Goal: Information Seeking & Learning: Learn about a topic

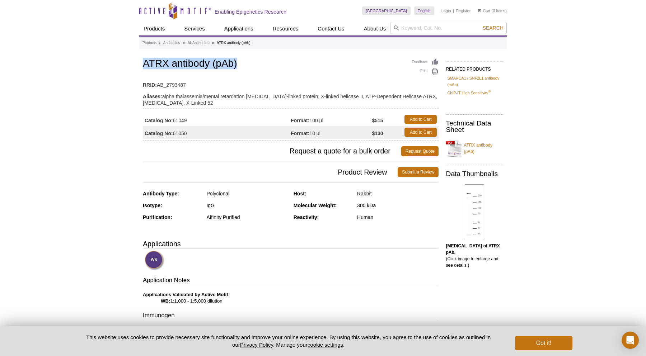
drag, startPoint x: 234, startPoint y: 67, endPoint x: 141, endPoint y: 64, distance: 93.0
copy h1 "ATRX antibody (pAb)"
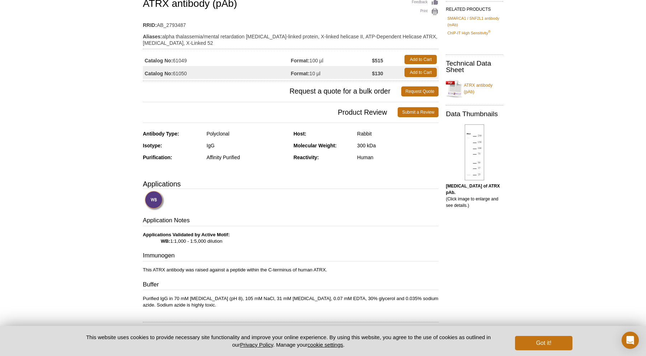
click at [228, 90] on span "Request a quote for a bulk order" at bounding box center [272, 91] width 258 height 10
click at [222, 75] on td "Catalog No: 61050" at bounding box center [217, 72] width 148 height 13
drag, startPoint x: 191, startPoint y: 74, endPoint x: 174, endPoint y: 74, distance: 17.2
click at [174, 74] on td "Catalog No: 61050" at bounding box center [217, 72] width 148 height 13
copy td "61050"
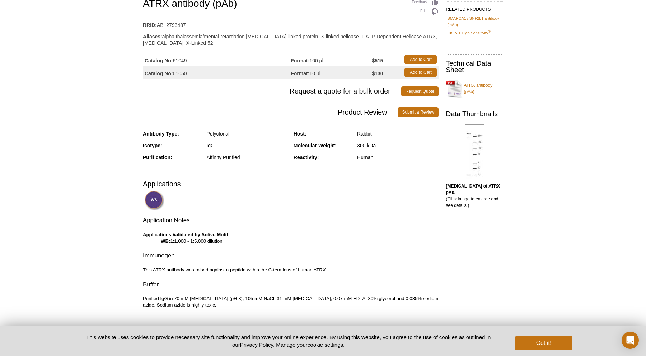
drag, startPoint x: 390, startPoint y: 61, endPoint x: 360, endPoint y: 65, distance: 30.0
click at [360, 65] on tr "Catalog No: 61049 Format: 100 µl $515 Add to Cart" at bounding box center [291, 59] width 296 height 13
copy tr "100 µl $515"
click at [555, 77] on div "Active Motif Logo Enabling Epigenetics Research 0 Search Skip to content Active…" at bounding box center [323, 344] width 646 height 809
drag, startPoint x: 194, startPoint y: 62, endPoint x: 174, endPoint y: 62, distance: 20.1
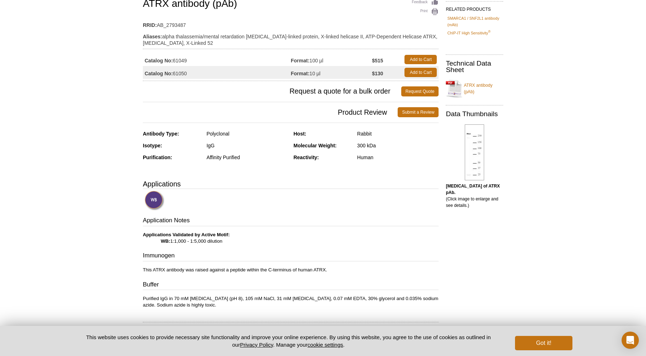
click at [174, 62] on td "Catalog No: 61049" at bounding box center [217, 59] width 148 height 13
copy td "61049"
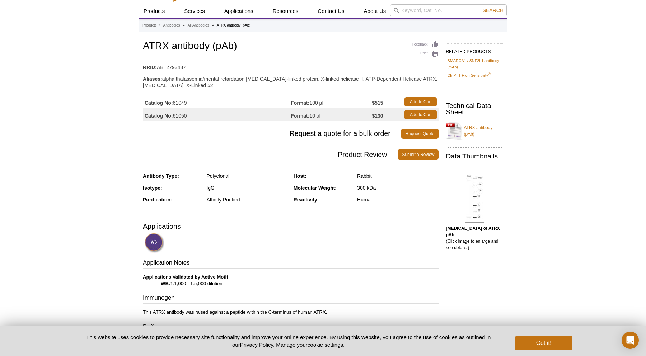
scroll to position [0, 0]
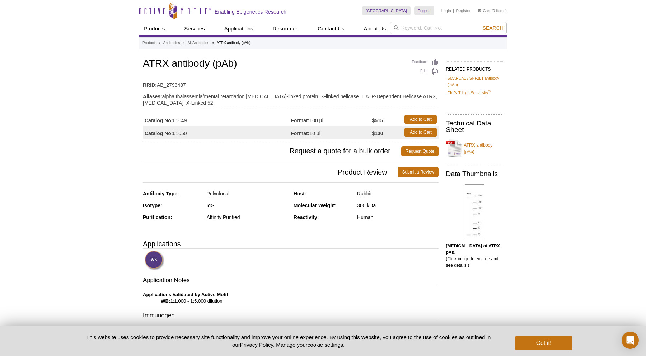
click at [342, 72] on div "Feedback Print ATRX antibody (pAb) RRID: AB_2793487 Aliases: alpha thalassemia/…" at bounding box center [291, 99] width 296 height 84
click at [434, 29] on input "search" at bounding box center [448, 28] width 117 height 12
type input "ATRX"
click at [480, 25] on button "Search" at bounding box center [492, 28] width 25 height 6
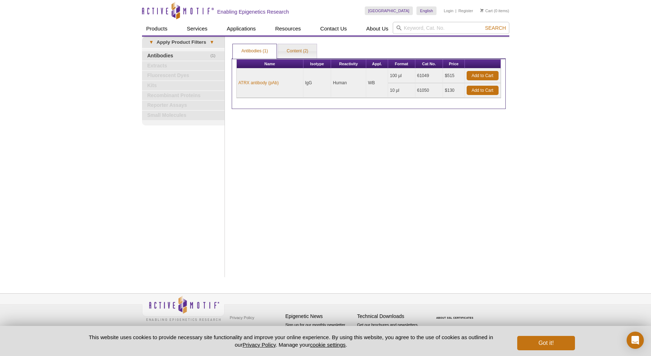
click at [363, 154] on div "Print Results Antibodies (1) Content (2) Antibodies (1) Antibodies (1) Content …" at bounding box center [368, 157] width 281 height 241
click at [297, 48] on link "Content (2)" at bounding box center [297, 51] width 39 height 14
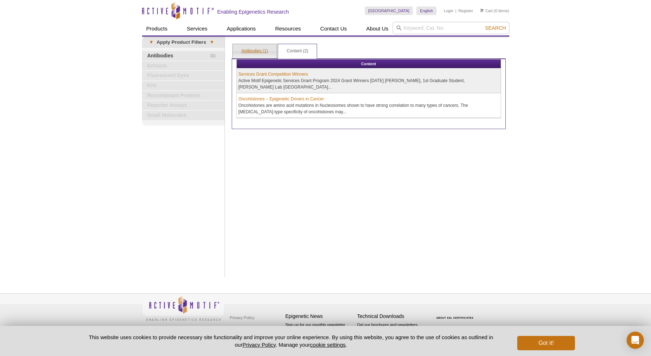
click at [261, 52] on link "Antibodies (1)" at bounding box center [255, 51] width 44 height 14
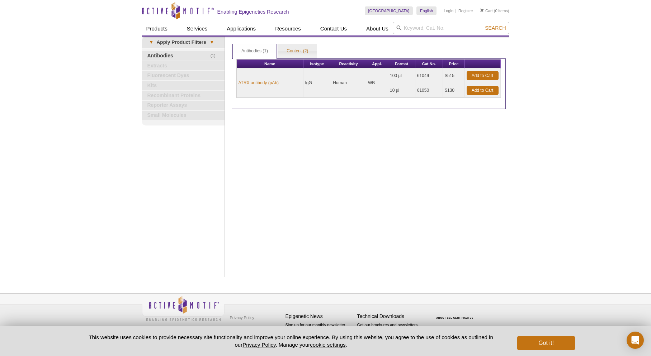
click at [420, 134] on div "Print Results Antibodies (1) Content (2) Antibodies (1) Antibodies (1) Content …" at bounding box center [368, 157] width 281 height 241
drag, startPoint x: 367, startPoint y: 83, endPoint x: 376, endPoint y: 87, distance: 9.0
click at [376, 87] on td "WB" at bounding box center [377, 83] width 22 height 29
copy td "WB"
click at [474, 170] on div "Print Results Antibodies (1) Content (2) Antibodies (1) Antibodies (1) Content …" at bounding box center [368, 157] width 281 height 241
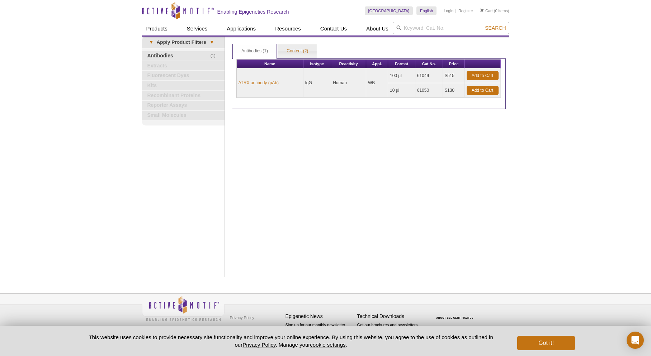
click at [395, 163] on div "Print Results Antibodies (1) Content (2) Antibodies (1) Antibodies (1) Content …" at bounding box center [368, 157] width 281 height 241
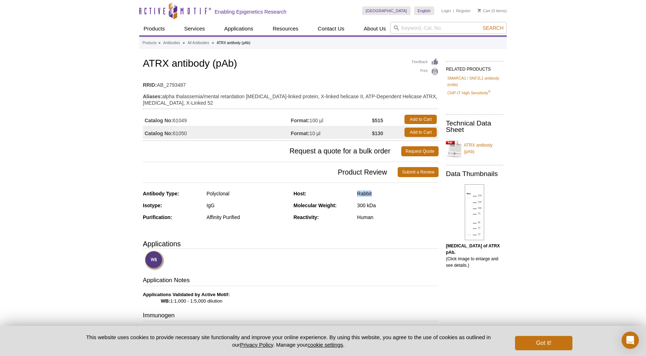
drag, startPoint x: 357, startPoint y: 194, endPoint x: 375, endPoint y: 195, distance: 18.3
click at [375, 195] on div "Rabbit" at bounding box center [397, 193] width 81 height 6
copy div "Rabbit"
click at [402, 223] on div "Reactivity: Human" at bounding box center [365, 220] width 145 height 12
drag, startPoint x: 233, startPoint y: 196, endPoint x: 205, endPoint y: 195, distance: 28.0
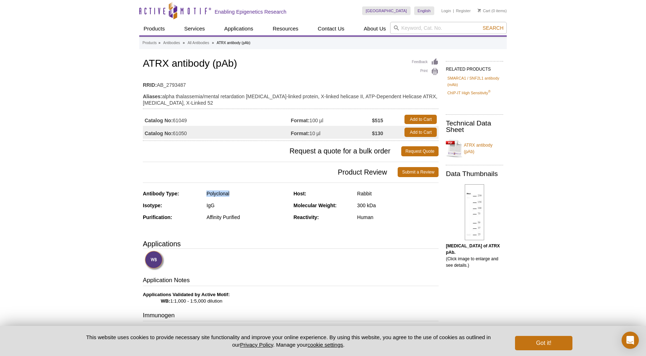
click at [205, 195] on div "Antibody Type: Polyclonal" at bounding box center [215, 196] width 145 height 12
copy div "Polyclonal"
